Goal: Task Accomplishment & Management: Manage account settings

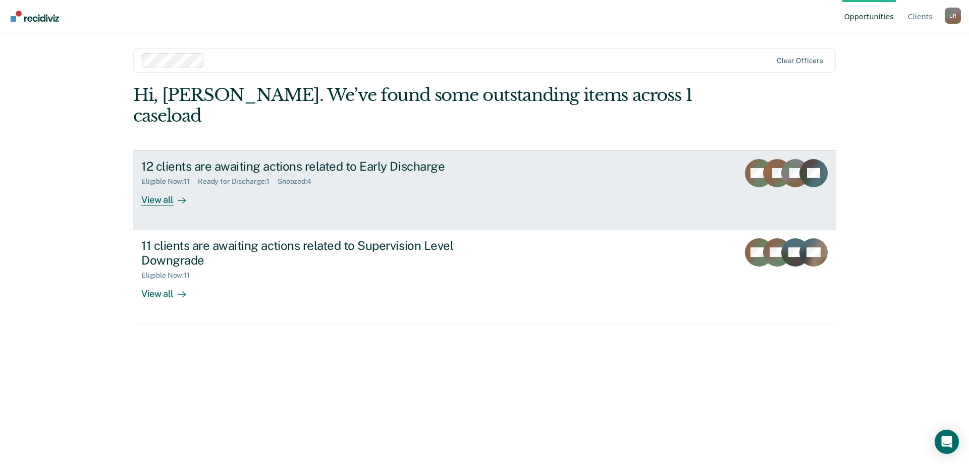
click at [534, 161] on link "12 clients are awaiting actions related to Early Discharge Eligible Now : 11 Re…" at bounding box center [484, 190] width 703 height 80
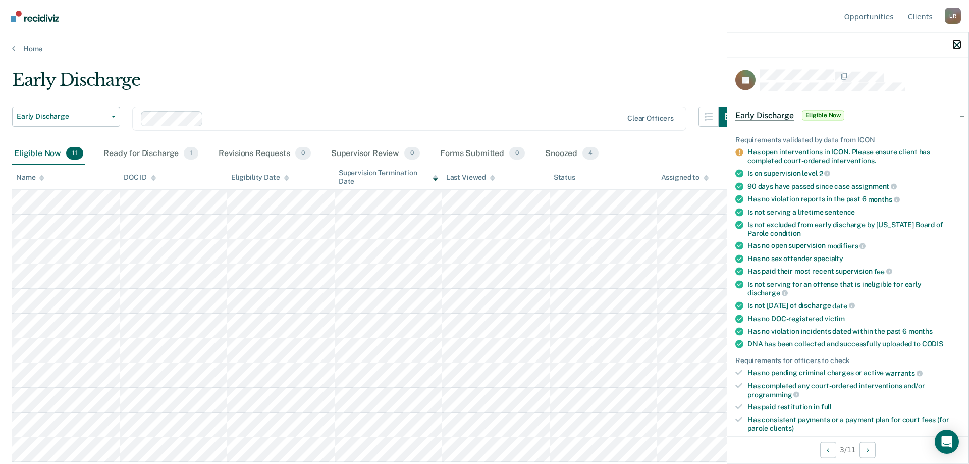
click at [958, 46] on icon "button" at bounding box center [956, 44] width 7 height 7
